Goal: Obtain resource: Download file/media

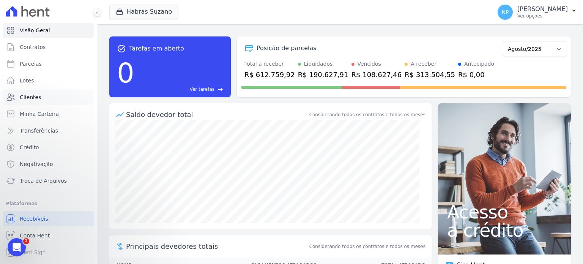
click at [32, 97] on span "Clientes" at bounding box center [30, 97] width 21 height 8
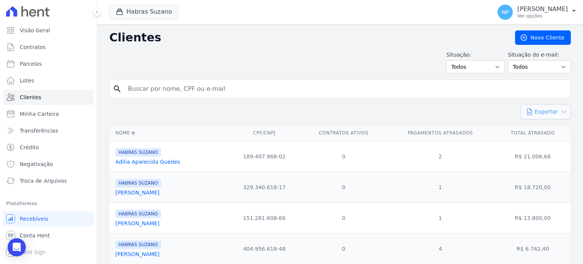
click at [532, 113] on button "Exportar" at bounding box center [546, 111] width 50 height 15
click at [553, 143] on link "CSV" at bounding box center [561, 143] width 43 height 14
click at [139, 165] on link "Adilia Aparecida Guedes" at bounding box center [147, 162] width 65 height 6
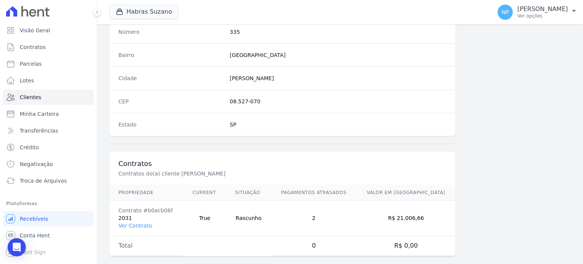
scroll to position [444, 0]
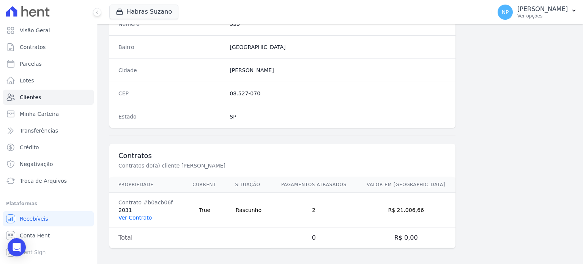
click at [140, 217] on link "Ver Contrato" at bounding box center [134, 217] width 33 height 6
